Goal: Task Accomplishment & Management: Complete application form

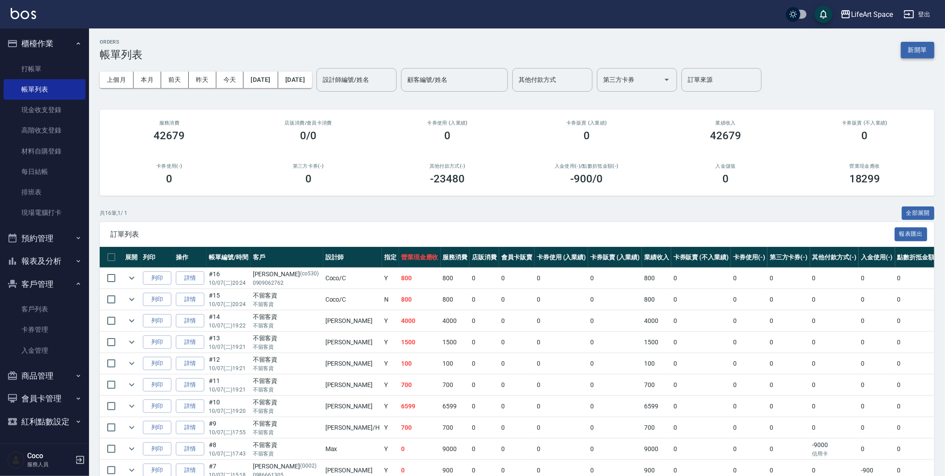
click at [919, 53] on button "新開單" at bounding box center [917, 50] width 33 height 16
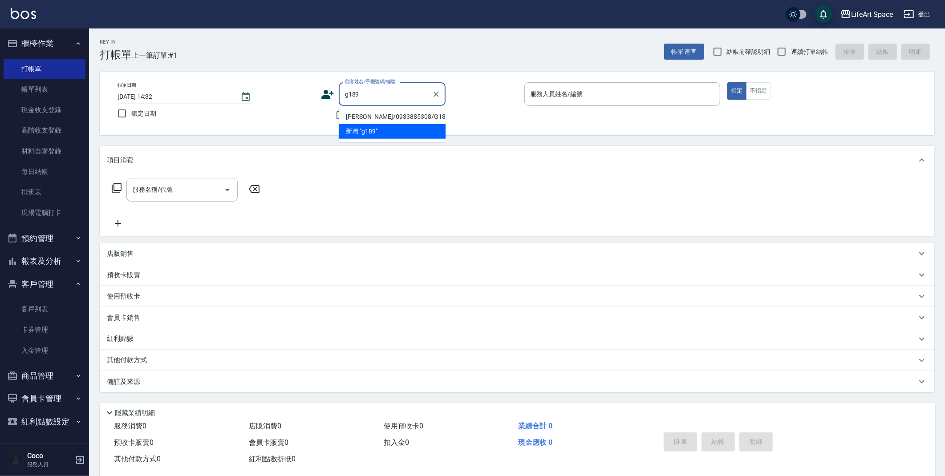
drag, startPoint x: 358, startPoint y: 113, endPoint x: 353, endPoint y: 117, distance: 6.9
click at [358, 112] on li "[PERSON_NAME]/0933885308/G189" at bounding box center [392, 116] width 107 height 15
type input "[PERSON_NAME]/0933885308/G189"
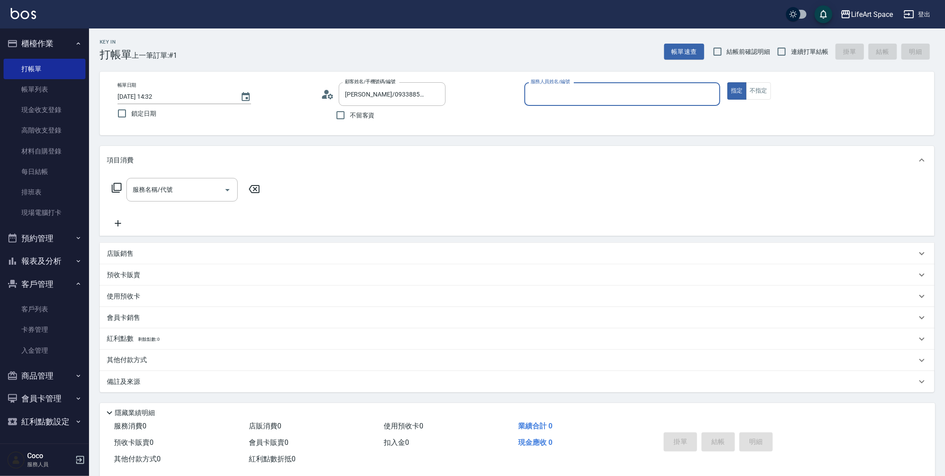
type input "[PERSON_NAME](無代號)"
drag, startPoint x: 149, startPoint y: 97, endPoint x: 266, endPoint y: 81, distance: 118.0
click at [149, 96] on input "[DATE] 14:32" at bounding box center [174, 96] width 114 height 15
click at [172, 198] on div "服務名稱/代號" at bounding box center [181, 190] width 111 height 24
type input "[DATE] 14:32"
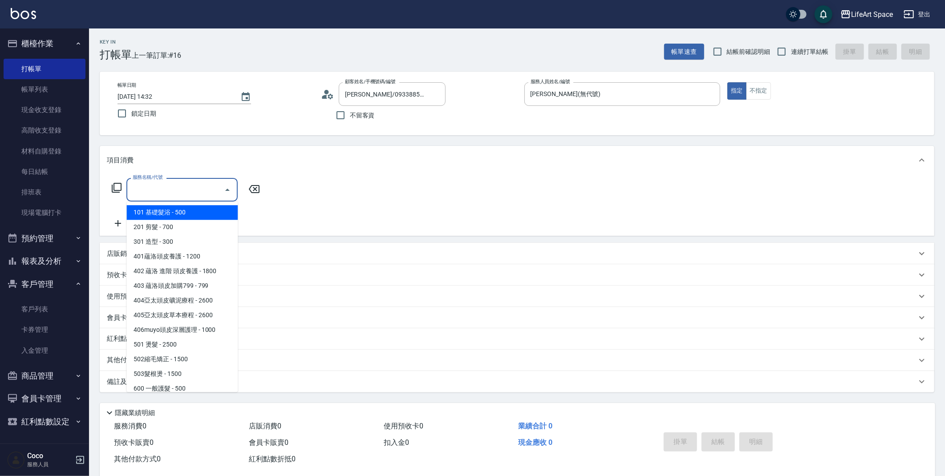
click at [108, 187] on div "服務名稱/代號 服務名稱/代號" at bounding box center [186, 190] width 158 height 24
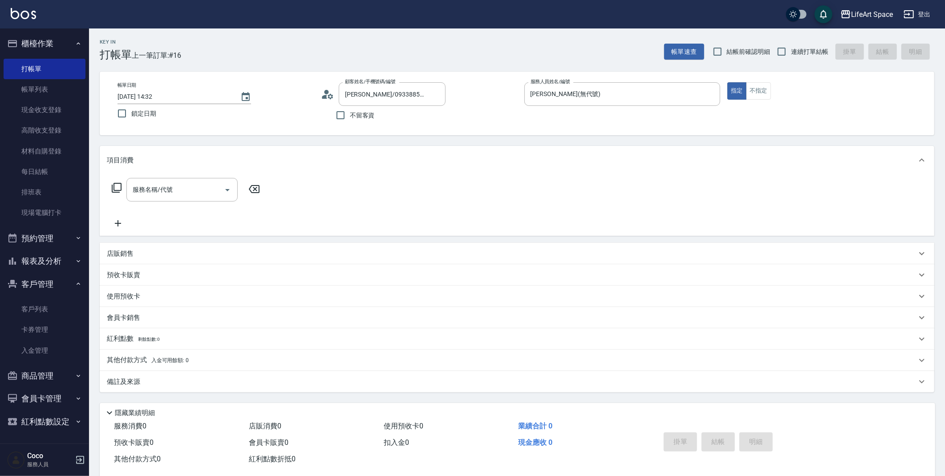
click at [113, 187] on icon at bounding box center [116, 187] width 11 height 11
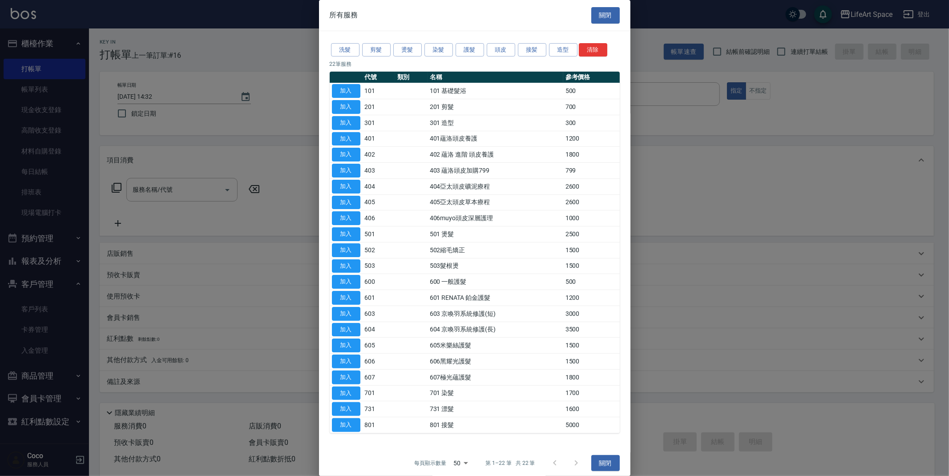
drag, startPoint x: 359, startPoint y: 232, endPoint x: 269, endPoint y: 203, distance: 94.4
click at [359, 232] on button "加入" at bounding box center [346, 234] width 28 height 14
type input "501 燙髮(501)"
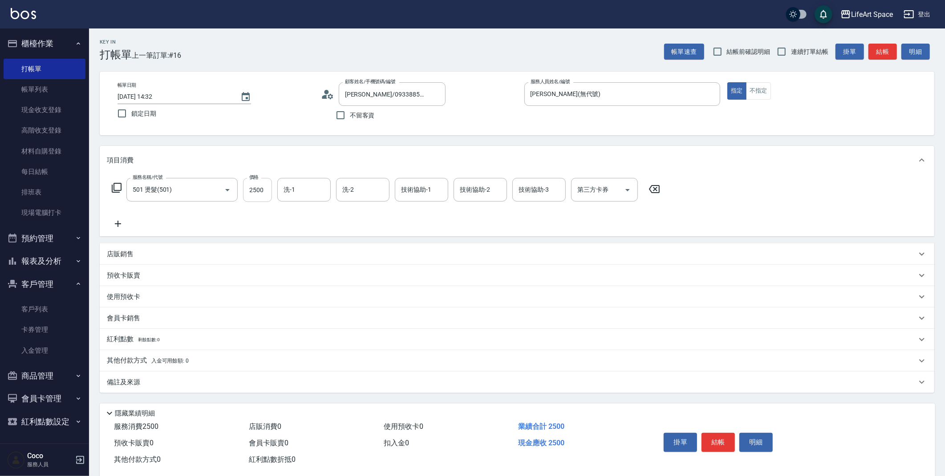
click at [258, 186] on input "2500" at bounding box center [257, 190] width 29 height 24
drag, startPoint x: 248, startPoint y: 193, endPoint x: 277, endPoint y: 192, distance: 28.5
click at [277, 192] on div "服務名稱/代號 501 燙髮(501) 服務名稱/代號 價格 2500 價格 洗-1 洗-1 洗-2 洗-2 技術協助-1 技術協助-1 技術協助-2 技術協…" at bounding box center [386, 190] width 558 height 24
type input "2400"
click at [113, 190] on icon at bounding box center [117, 188] width 10 height 10
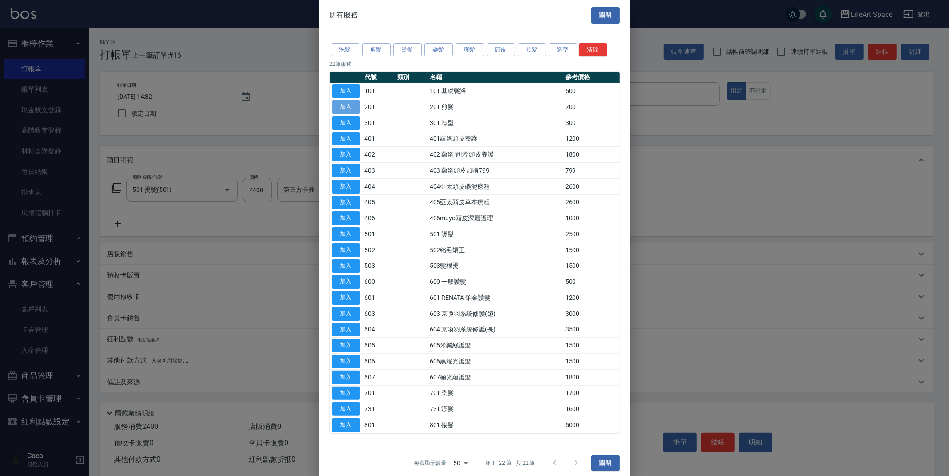
click at [357, 108] on button "加入" at bounding box center [346, 107] width 28 height 14
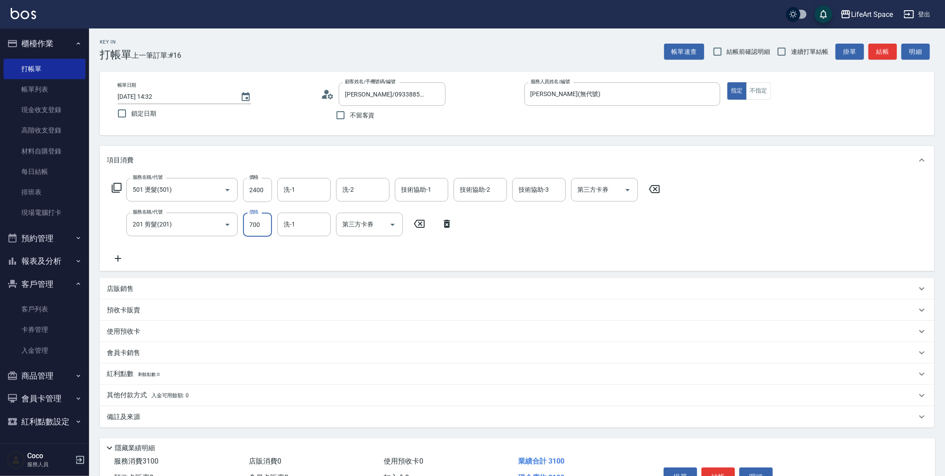
click at [265, 221] on input "700" at bounding box center [257, 225] width 29 height 24
click at [254, 229] on input "800" at bounding box center [257, 225] width 29 height 24
type input "900"
click at [146, 419] on div "備註及來源" at bounding box center [511, 417] width 809 height 9
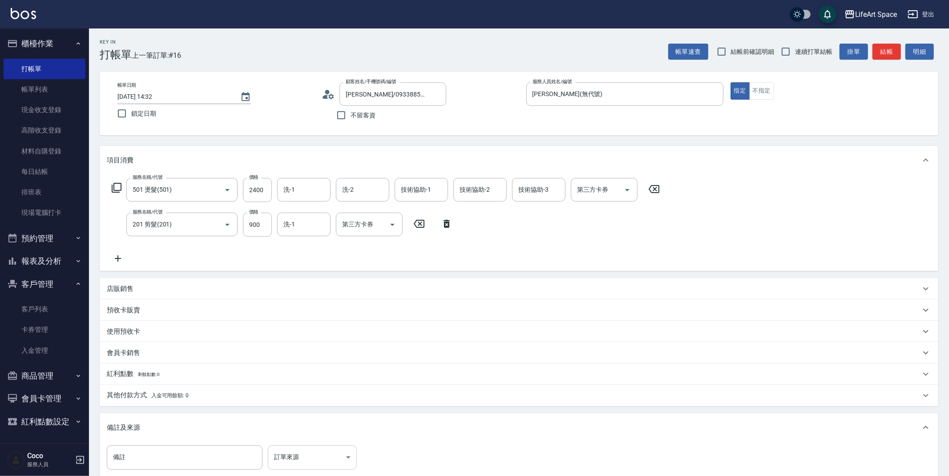
click at [282, 454] on body "LifeArt Space 登出 櫃檯作業 打帳單 帳單列表 現金收支登錄 高階收支登錄 材料自購登錄 每日結帳 排班表 現場電腦打卡 預約管理 預約管理 單…" at bounding box center [474, 292] width 949 height 584
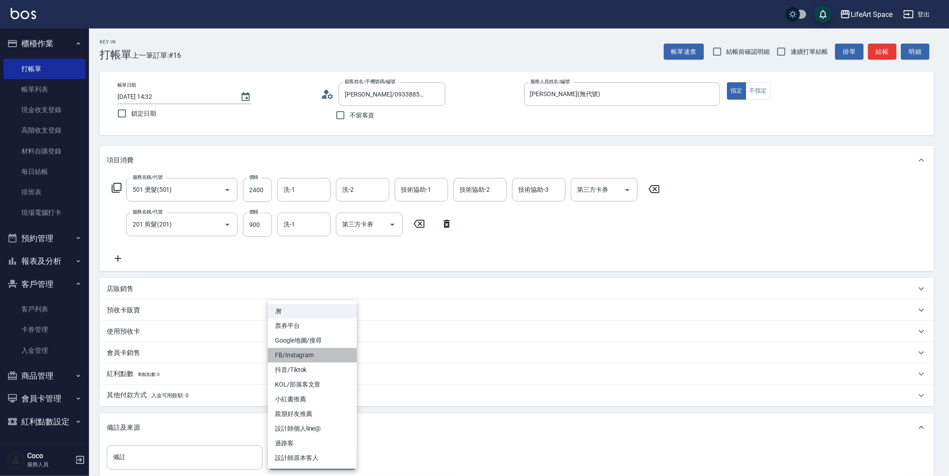
click at [295, 348] on li "FB/Instagram" at bounding box center [312, 355] width 89 height 15
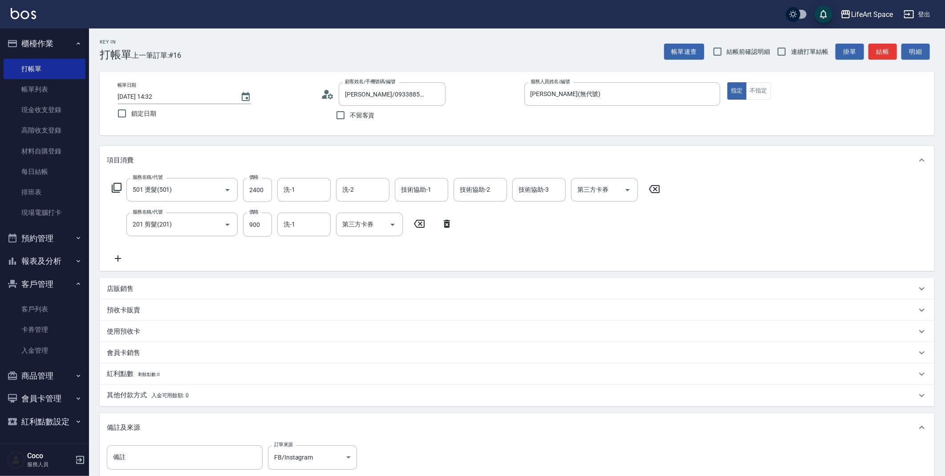
click at [295, 374] on ul "無 票券平台 Google地圖/搜尋 FB/Instagram 抖音/Tiktok KOL/部落客文章 小紅書推薦 親朋好友推薦 設計師個人line@ 過路客…" at bounding box center [312, 421] width 67 height 95
click at [303, 454] on body "LifeArt Space 登出 櫃檯作業 打帳單 帳單列表 現金收支登錄 高階收支登錄 材料自購登錄 每日結帳 排班表 現場電腦打卡 預約管理 預約管理 單…" at bounding box center [474, 292] width 949 height 584
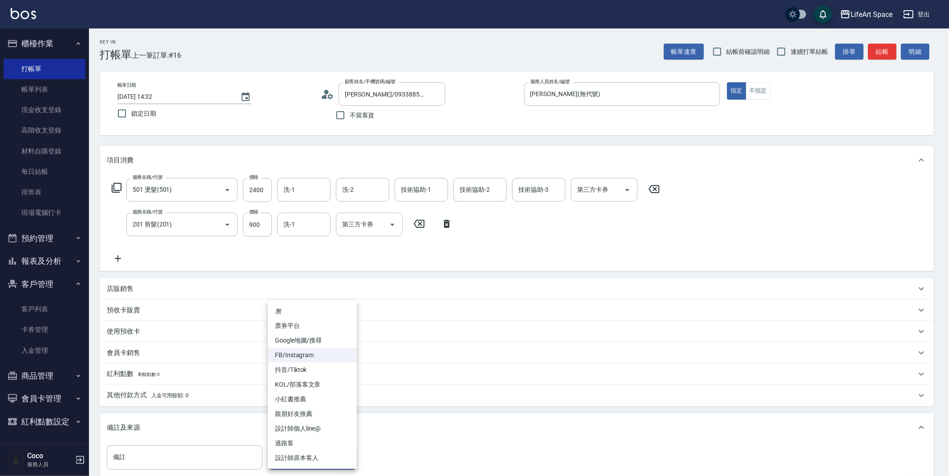
click at [293, 341] on li "Google地圖/搜尋" at bounding box center [312, 340] width 89 height 15
type input "Google地圖/搜尋"
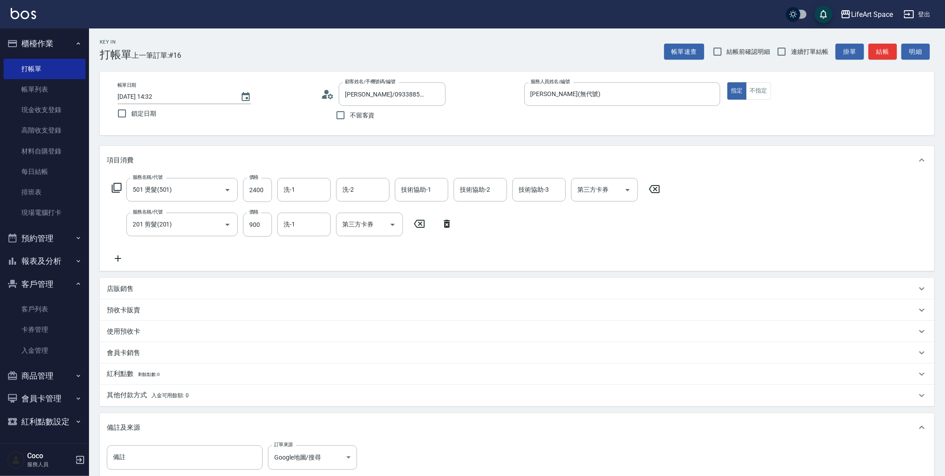
click at [136, 391] on p "其他付款方式 入金可用餘額: 0" at bounding box center [148, 396] width 82 height 10
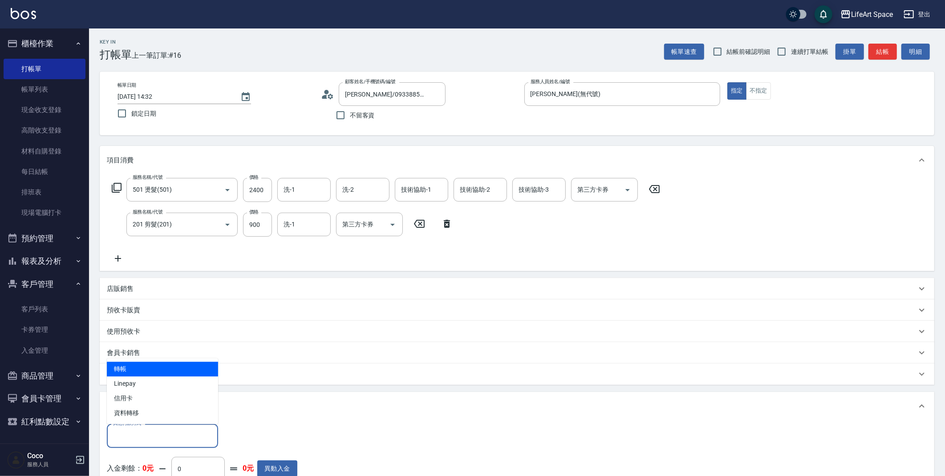
click at [157, 433] on input "其他付款方式" at bounding box center [162, 436] width 103 height 16
click at [141, 379] on span "Linepay" at bounding box center [162, 383] width 111 height 15
type input "Linepay"
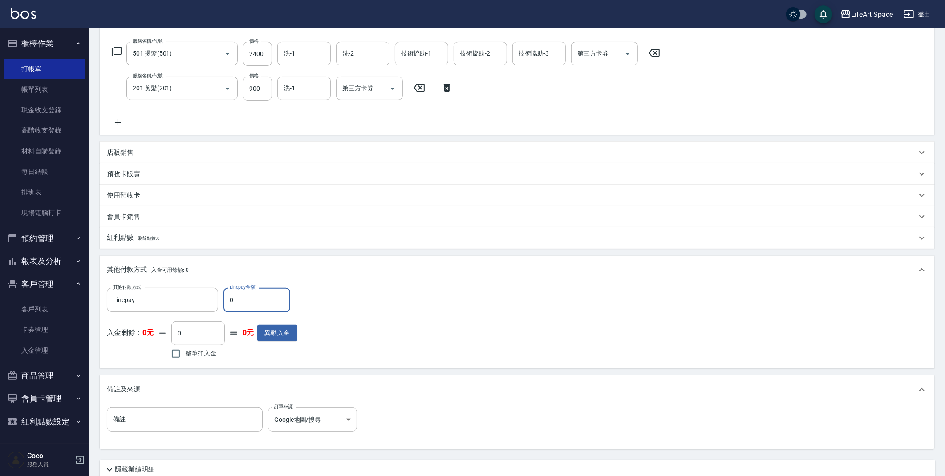
scroll to position [208, 0]
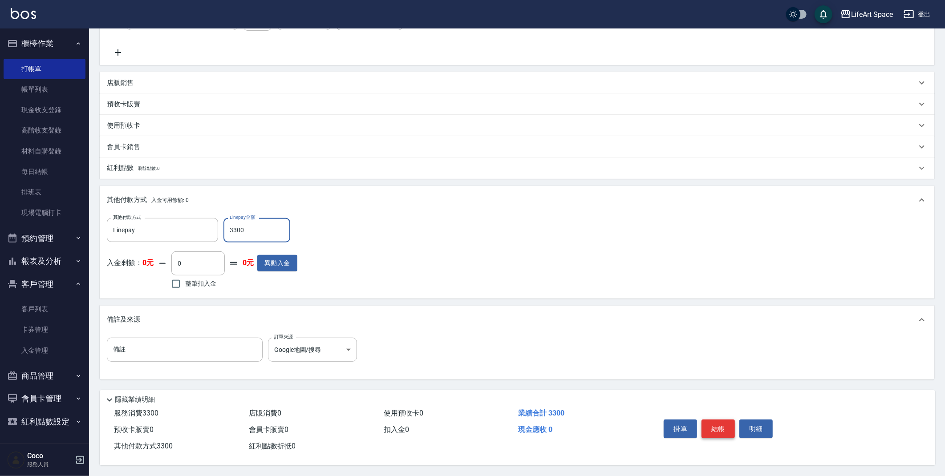
type input "3300"
click at [727, 422] on button "結帳" at bounding box center [717, 429] width 33 height 19
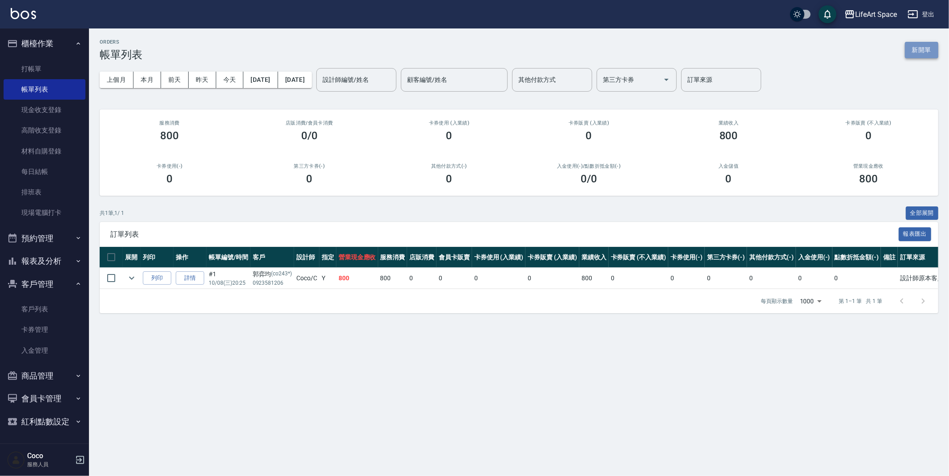
click at [907, 50] on button "新開單" at bounding box center [921, 50] width 33 height 16
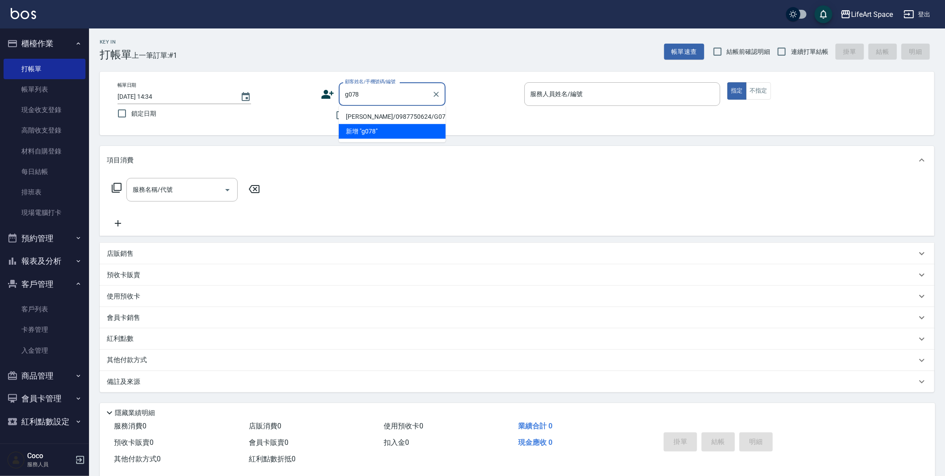
click at [365, 117] on li "[PERSON_NAME]/0987750624/G078" at bounding box center [392, 116] width 107 height 15
type input "[PERSON_NAME]/0987750624/G078"
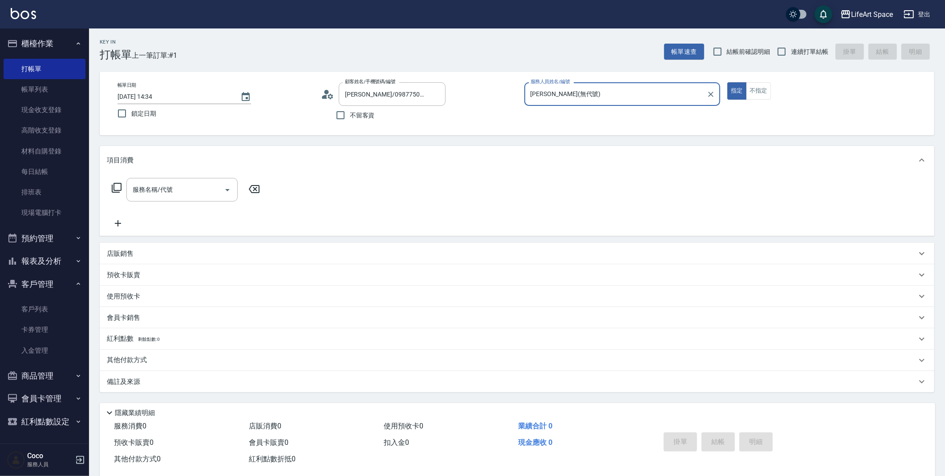
type input "[PERSON_NAME](無代號)"
click at [161, 190] on div "服務名稱/代號 服務名稱/代號" at bounding box center [181, 190] width 111 height 24
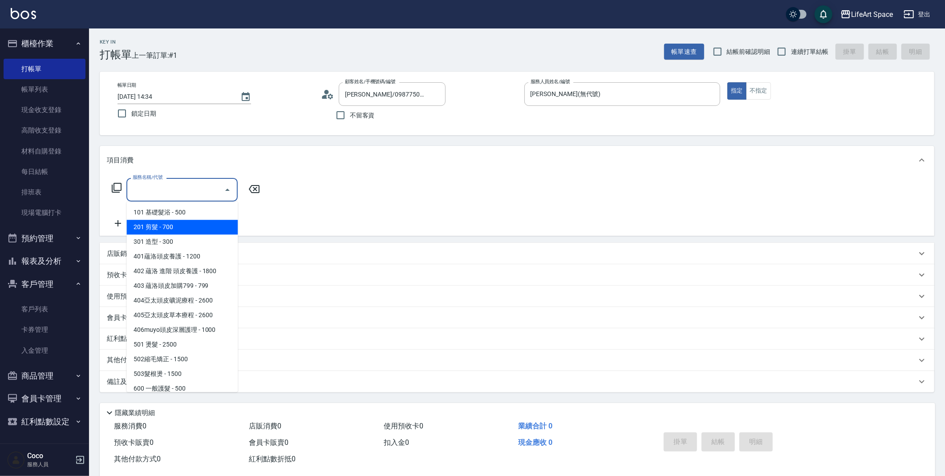
drag, startPoint x: 191, startPoint y: 219, endPoint x: 229, endPoint y: 207, distance: 39.8
click at [191, 220] on span "201 剪髮 - 700" at bounding box center [181, 227] width 111 height 15
type input "201 剪髮(201)"
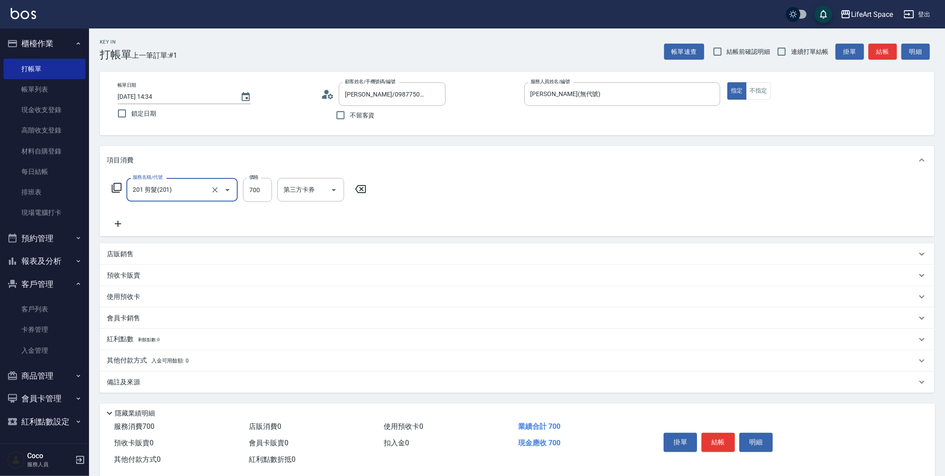
click at [237, 199] on div "201 剪髮(201) 服務名稱/代號" at bounding box center [181, 190] width 111 height 24
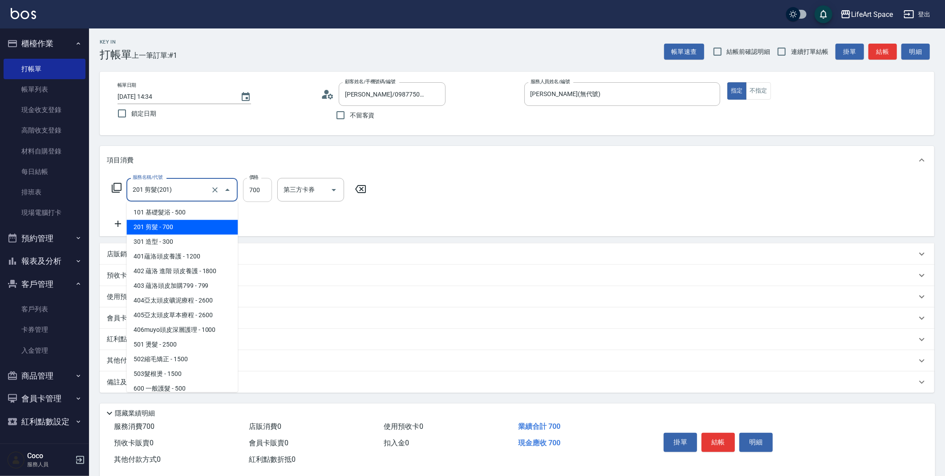
click at [267, 191] on input "700" at bounding box center [257, 190] width 29 height 24
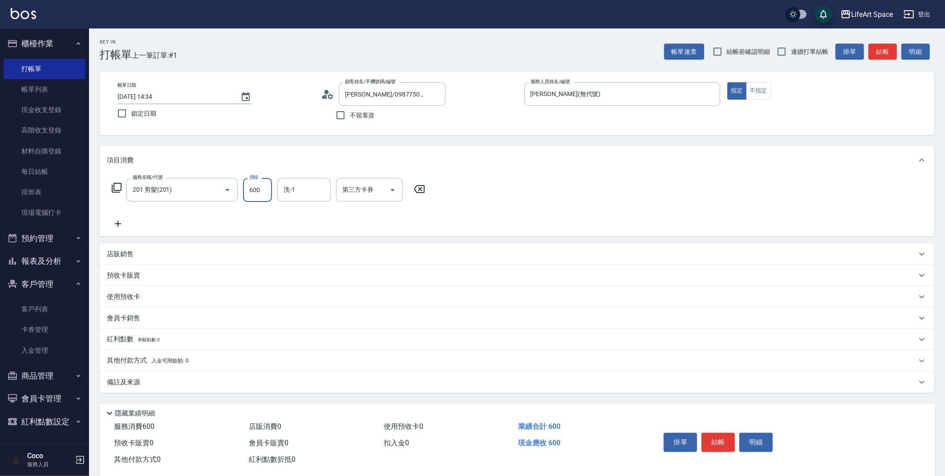
type input "600"
click at [241, 376] on div "備註及來源" at bounding box center [517, 382] width 834 height 21
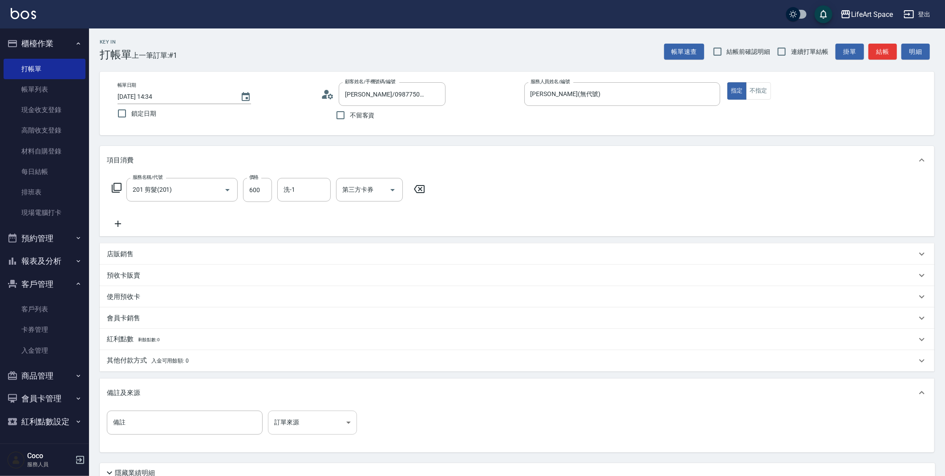
click at [299, 417] on body "LifeArt Space 登出 櫃檯作業 打帳單 帳單列表 現金收支登錄 高階收支登錄 材料自購登錄 每日結帳 排班表 現場電腦打卡 預約管理 預約管理 單…" at bounding box center [472, 274] width 945 height 549
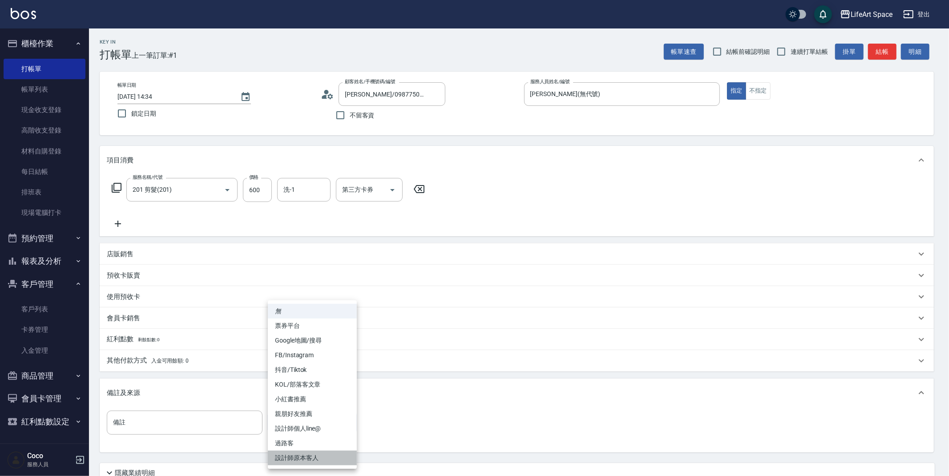
click at [289, 452] on li "設計師原本客人" at bounding box center [312, 458] width 89 height 15
type input "設計師原本客人"
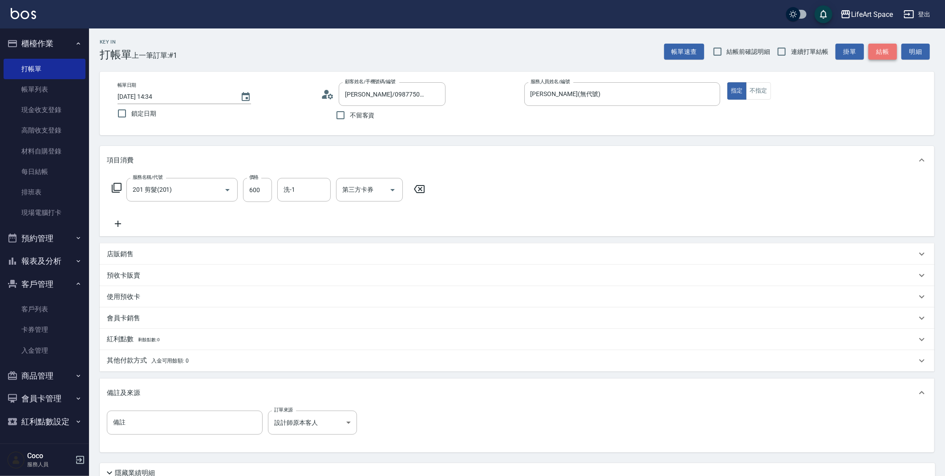
click at [881, 52] on button "結帳" at bounding box center [882, 52] width 28 height 16
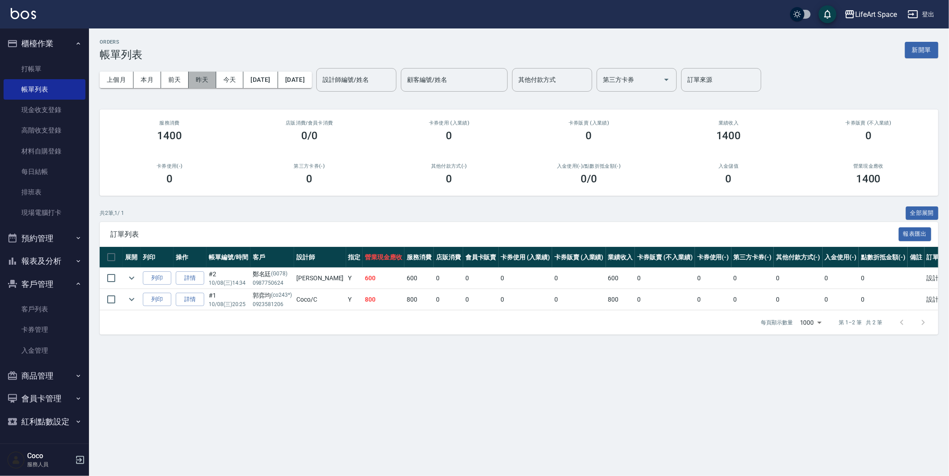
click at [199, 77] on button "昨天" at bounding box center [203, 80] width 28 height 16
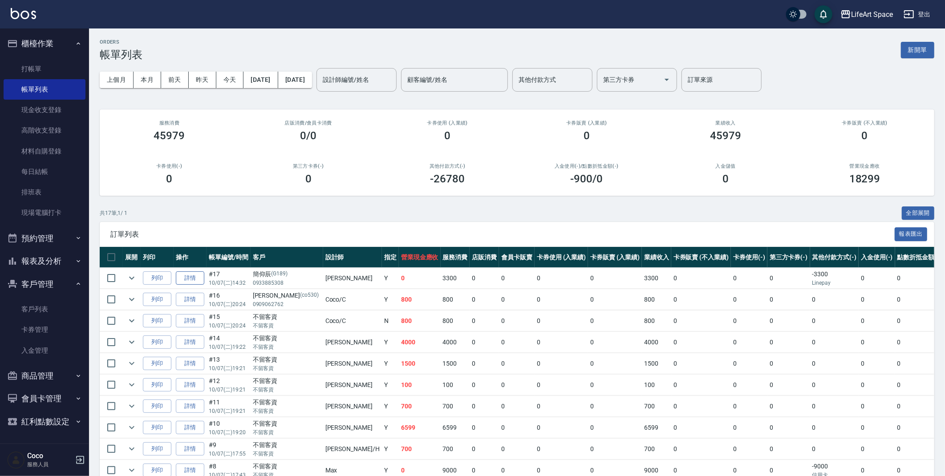
click at [196, 278] on link "詳情" at bounding box center [190, 278] width 28 height 14
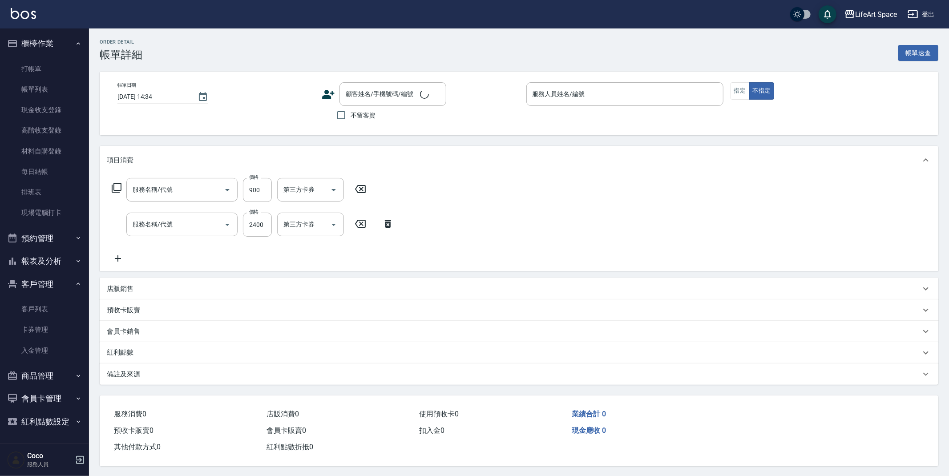
type input "[DATE] 14:32"
type input "[PERSON_NAME](無代號)"
type input "Google地圖/搜尋"
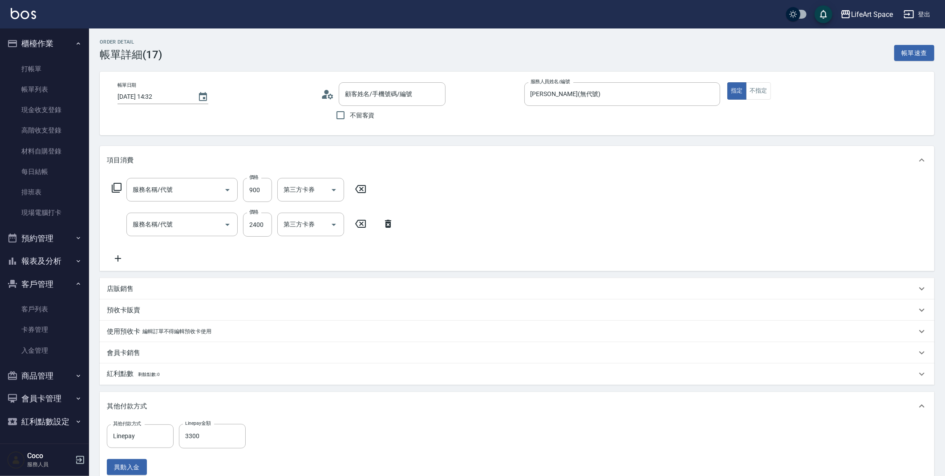
type input "201 剪髮(201)"
type input "501 燙髮(501)"
type input "[PERSON_NAME]/0933885308/G189"
click at [151, 97] on input "[DATE] 14:32" at bounding box center [152, 96] width 71 height 15
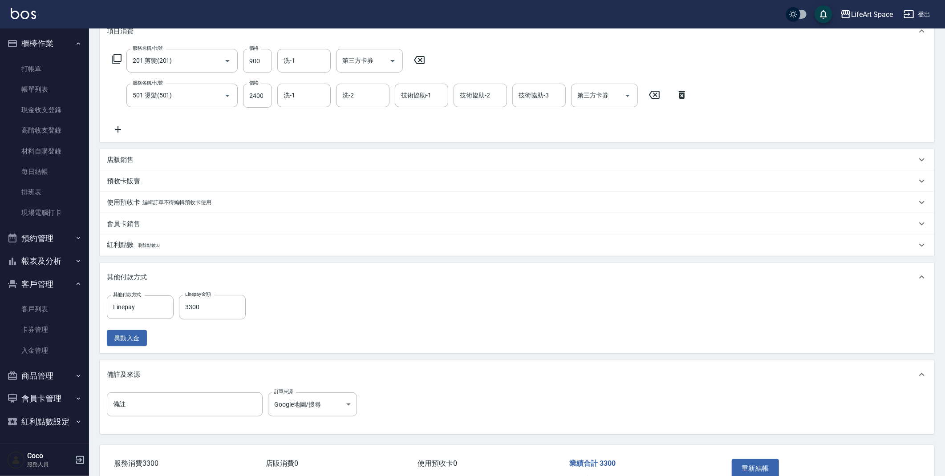
scroll to position [170, 0]
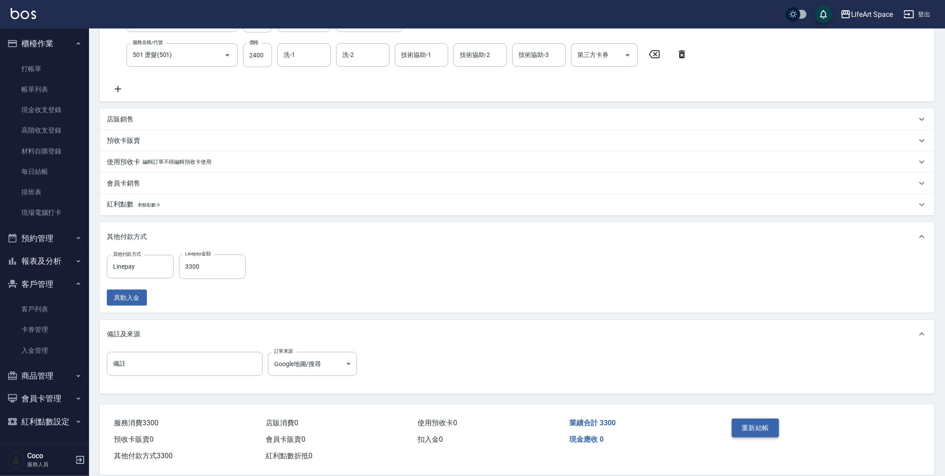
type input "[DATE] 09:32"
click at [740, 430] on button "重新結帳" at bounding box center [755, 428] width 47 height 19
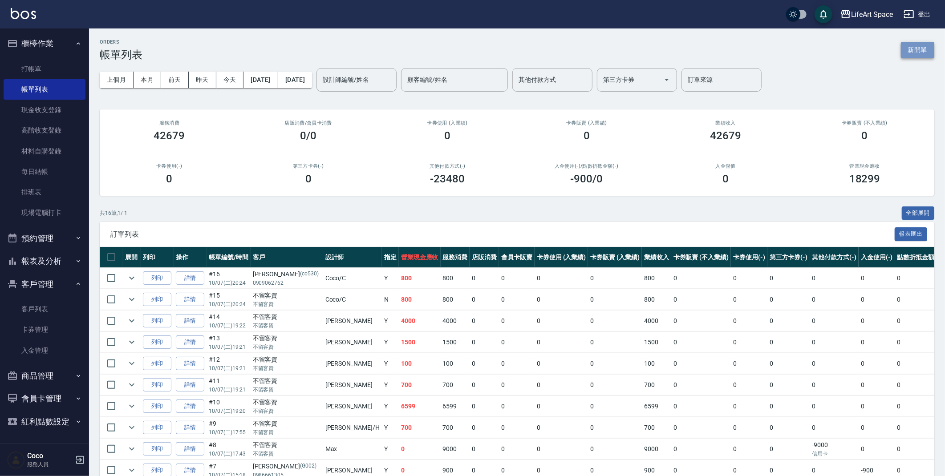
click at [923, 54] on button "新開單" at bounding box center [917, 50] width 33 height 16
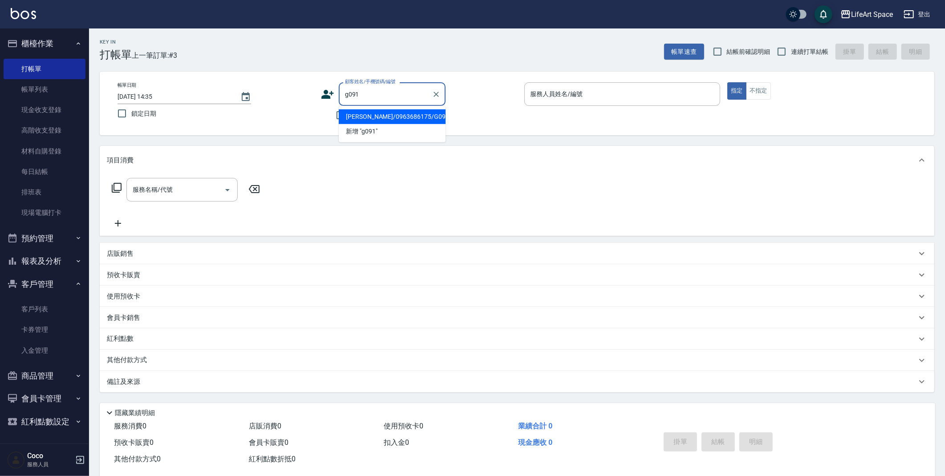
click at [350, 117] on li "[PERSON_NAME]/0963686175/G091" at bounding box center [392, 116] width 107 height 15
type input "[PERSON_NAME]/0963686175/G091"
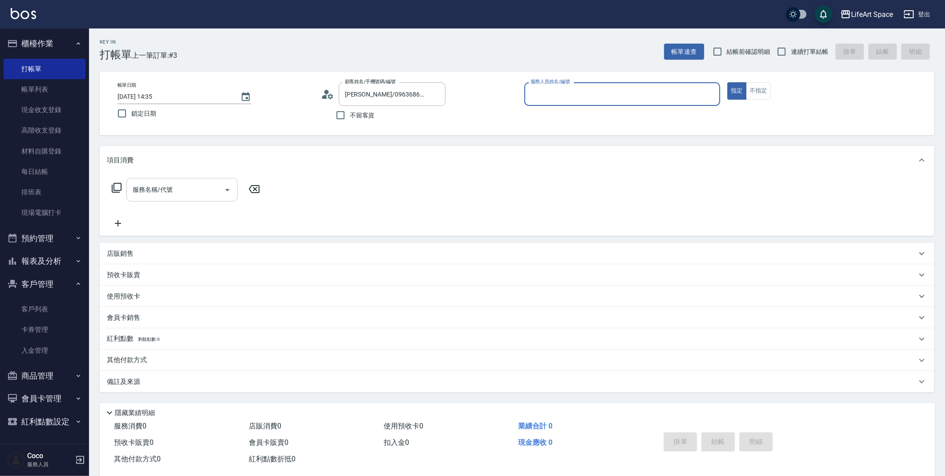
type input "[PERSON_NAME](無代號)"
click at [137, 185] on div "服務名稱/代號 服務名稱/代號" at bounding box center [181, 190] width 111 height 24
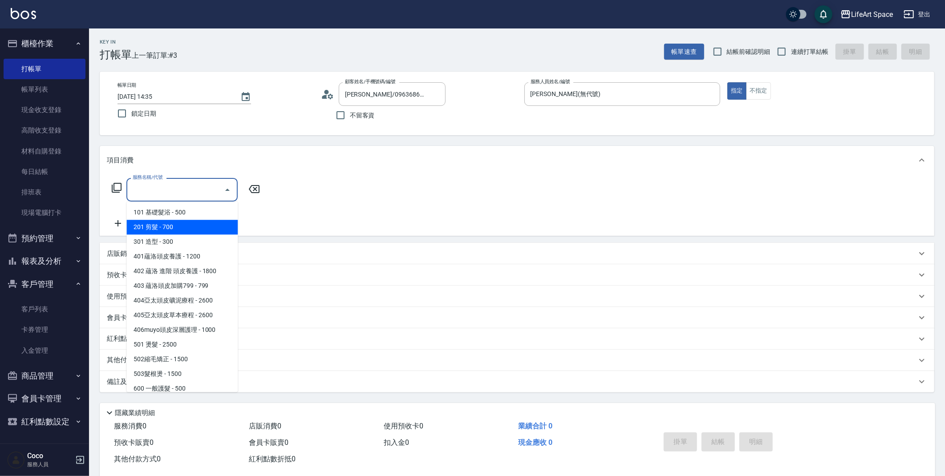
click at [149, 226] on span "201 剪髮 - 700" at bounding box center [181, 227] width 111 height 15
type input "201 剪髮(201)"
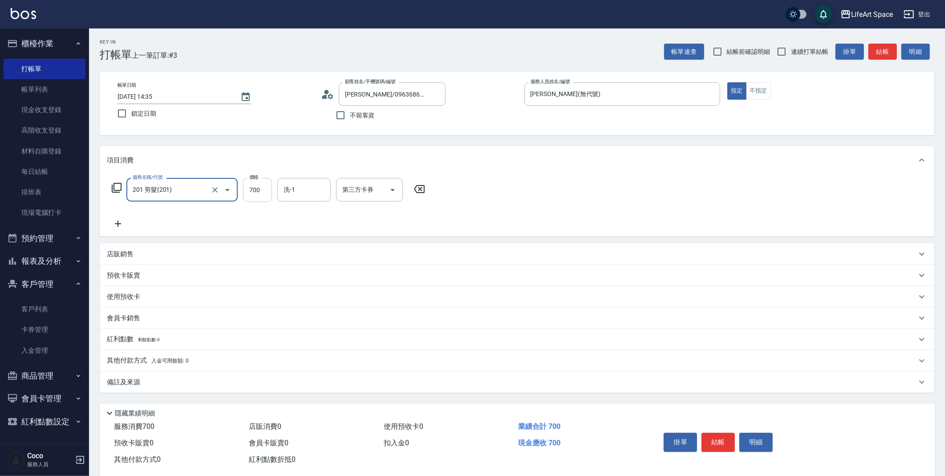
click at [259, 190] on input "700" at bounding box center [257, 190] width 29 height 24
type input "800"
drag, startPoint x: 294, startPoint y: 214, endPoint x: 264, endPoint y: 272, distance: 64.7
click at [294, 214] on span "[PERSON_NAME] (無代號)" at bounding box center [307, 217] width 47 height 19
type input "[PERSON_NAME](無代號)"
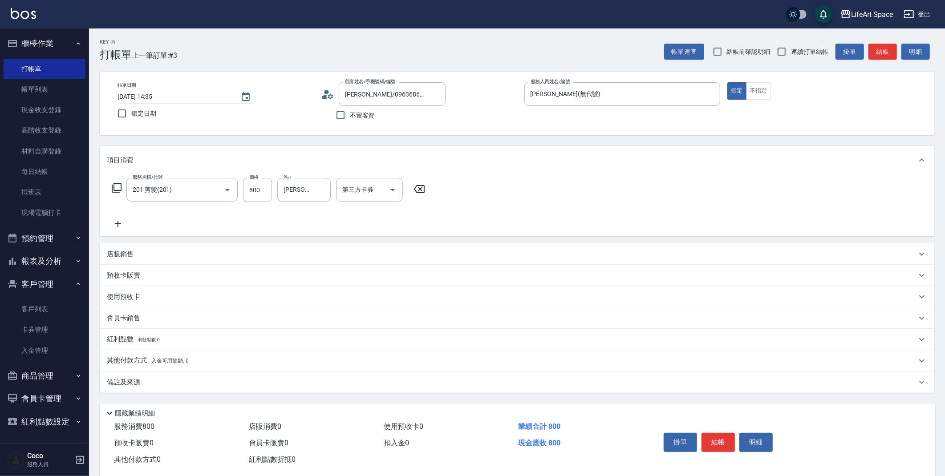
click at [164, 376] on div "備註及來源" at bounding box center [517, 382] width 834 height 21
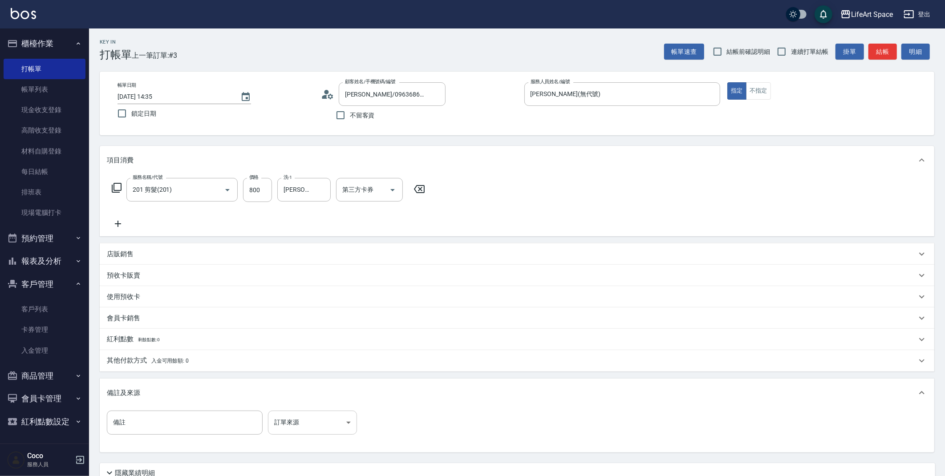
click at [296, 432] on div "備註 備註 訂單來源 ​ 訂單來源" at bounding box center [517, 428] width 820 height 35
click at [296, 430] on body "LifeArt Space 登出 櫃檯作業 打帳單 帳單列表 現金收支登錄 高階收支登錄 材料自購登錄 每日結帳 排班表 現場電腦打卡 預約管理 預約管理 單…" at bounding box center [472, 274] width 945 height 549
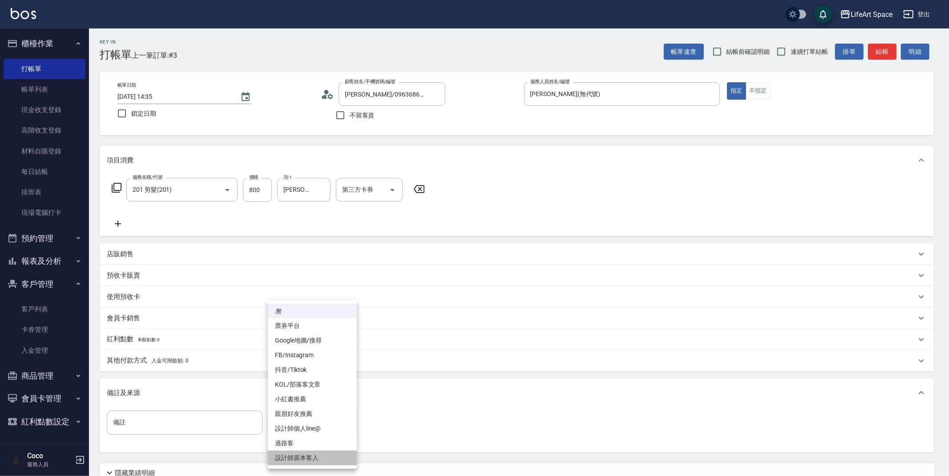
click at [313, 454] on li "設計師原本客人" at bounding box center [312, 458] width 89 height 15
type input "設計師原本客人"
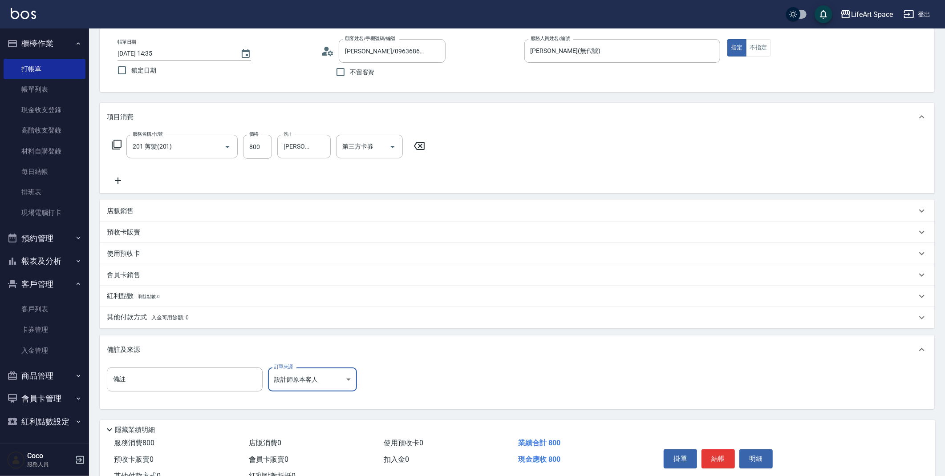
scroll to position [76, 0]
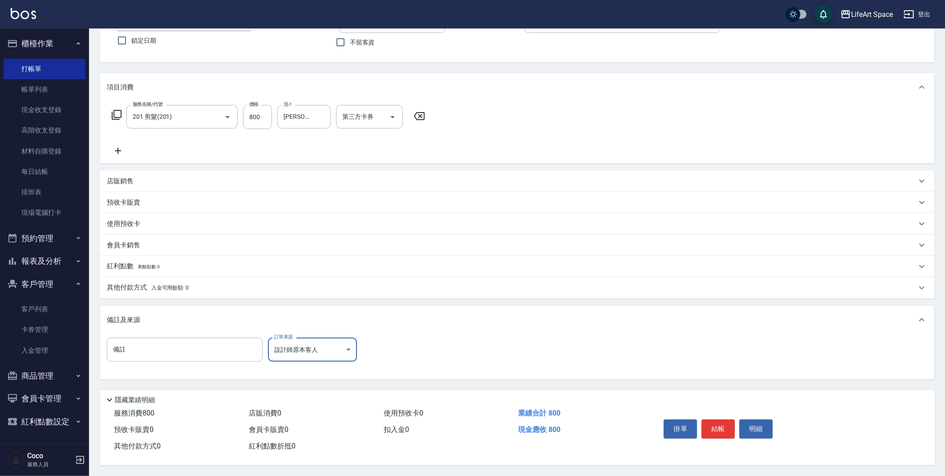
click at [713, 429] on button "結帳" at bounding box center [717, 429] width 33 height 19
